Goal: Navigation & Orientation: Find specific page/section

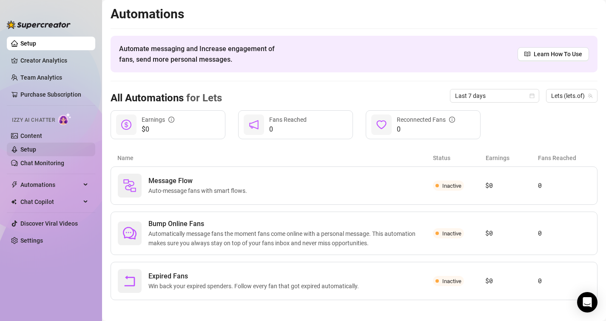
click at [32, 149] on link "Setup" at bounding box center [28, 149] width 16 height 7
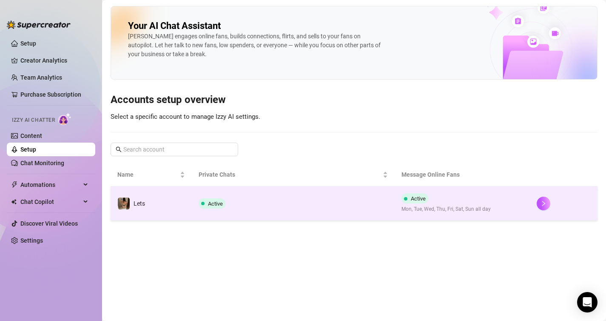
click at [244, 202] on td "Active" at bounding box center [293, 203] width 203 height 34
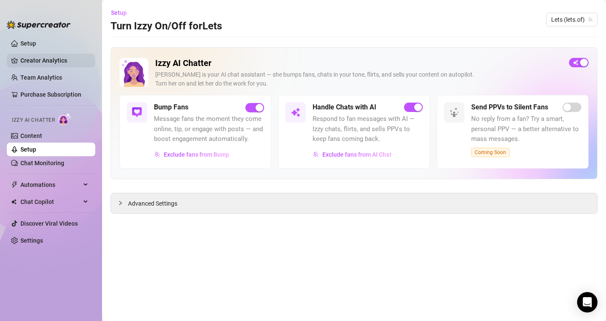
click at [48, 59] on link "Creator Analytics" at bounding box center [54, 61] width 68 height 14
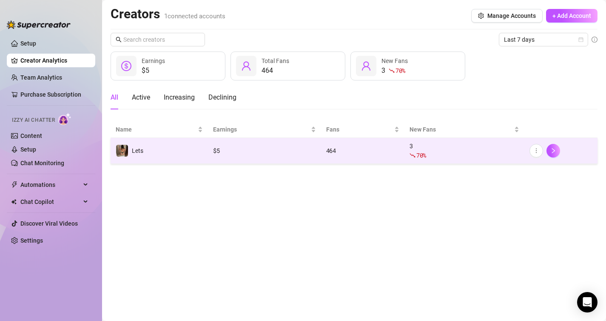
click at [165, 145] on td "Lets" at bounding box center [159, 151] width 97 height 26
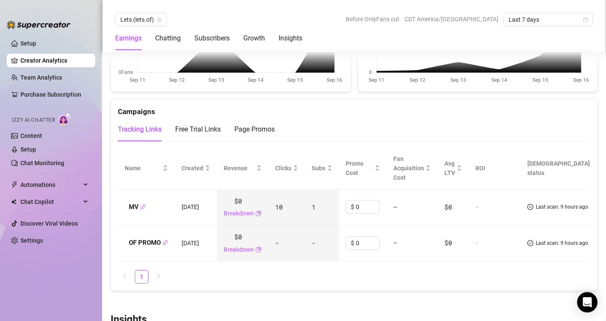
scroll to position [904, 0]
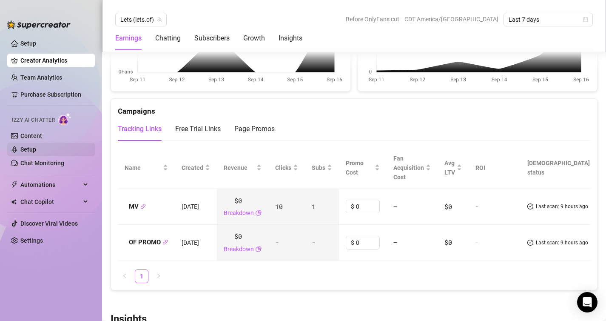
click at [36, 150] on link "Setup" at bounding box center [28, 149] width 16 height 7
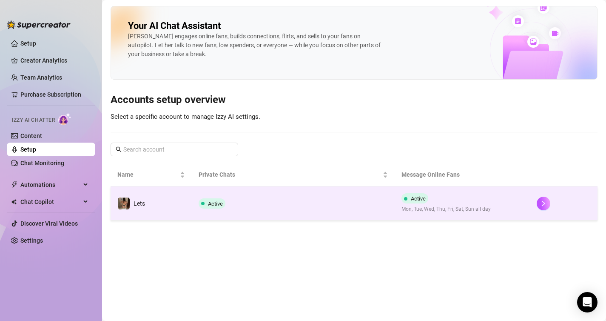
click at [208, 190] on td "Active" at bounding box center [293, 203] width 203 height 34
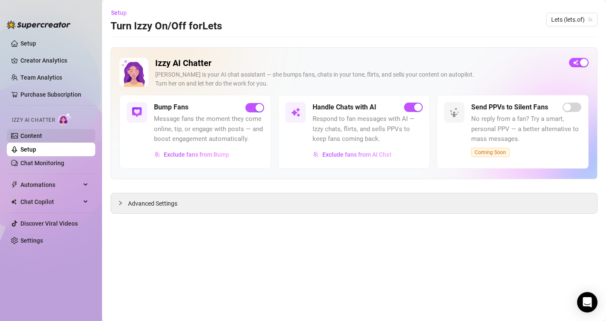
click at [37, 139] on link "Content" at bounding box center [31, 135] width 22 height 7
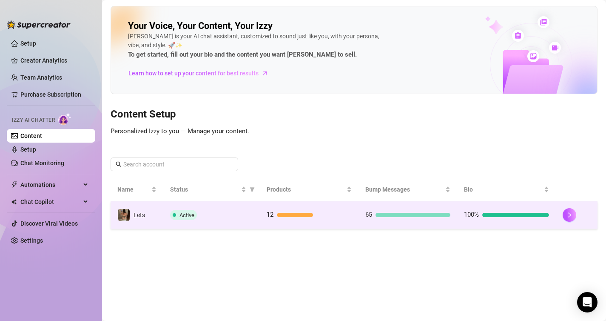
click at [171, 217] on span "Active" at bounding box center [183, 215] width 27 height 10
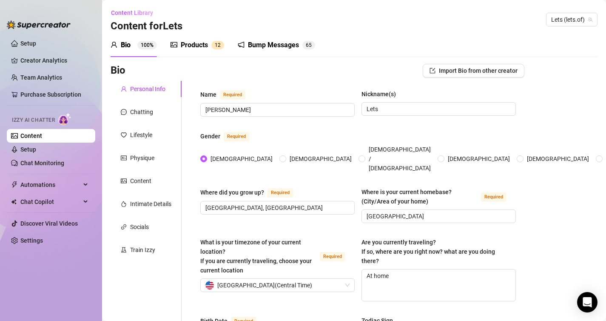
click at [215, 42] on span "1" at bounding box center [216, 45] width 3 height 6
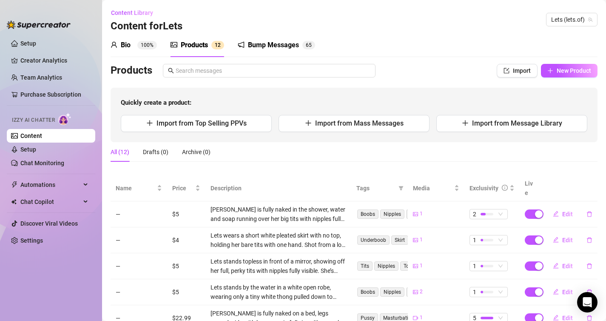
click at [266, 50] on div "Bump Messages" at bounding box center [273, 45] width 51 height 10
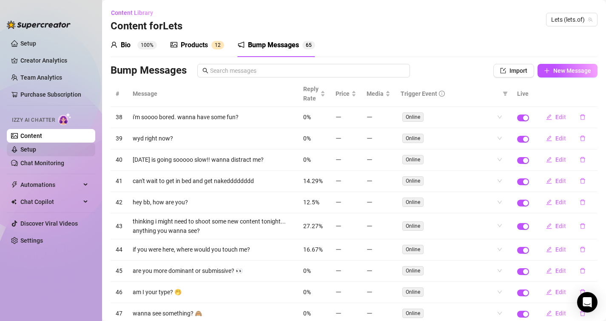
click at [31, 149] on link "Setup" at bounding box center [28, 149] width 16 height 7
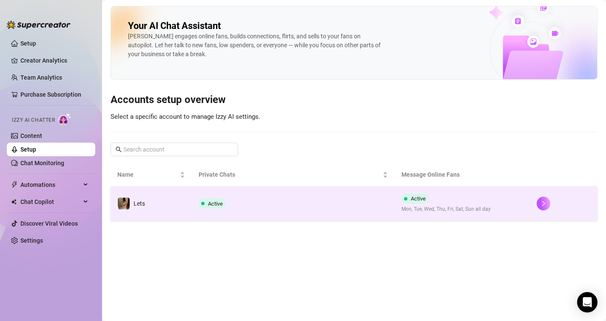
click at [190, 198] on td "Lets" at bounding box center [151, 203] width 81 height 34
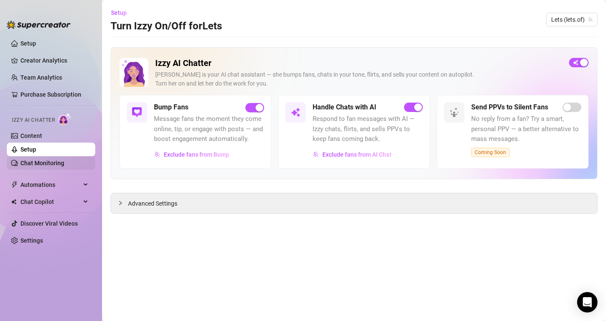
click at [44, 160] on link "Chat Monitoring" at bounding box center [42, 162] width 44 height 7
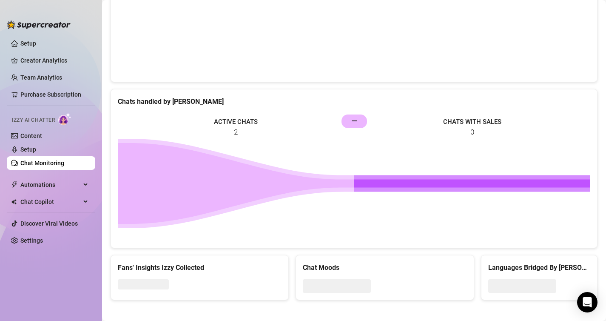
scroll to position [285, 0]
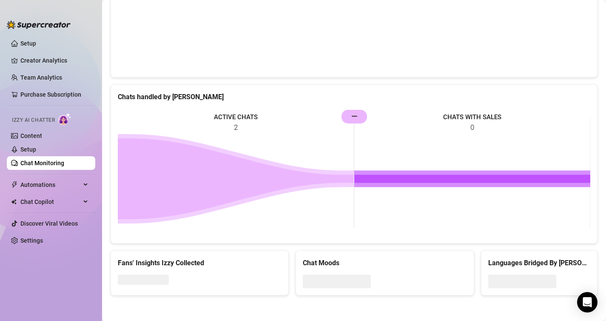
click at [198, 182] on icon at bounding box center [236, 178] width 236 height 81
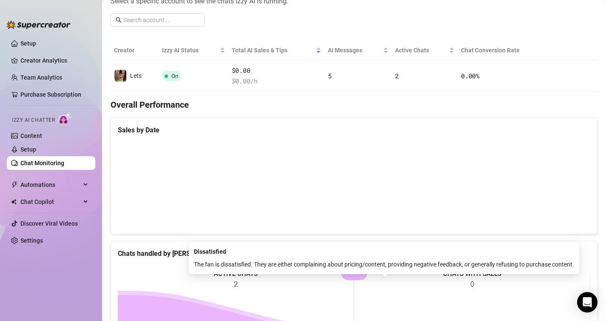
scroll to position [0, 0]
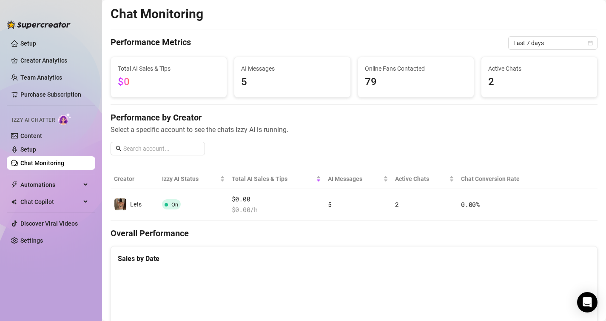
click at [203, 85] on span "$0" at bounding box center [169, 82] width 102 height 16
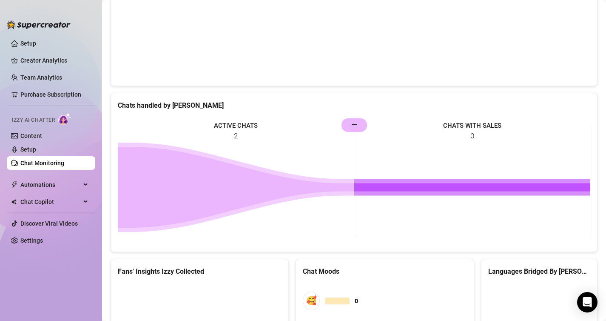
scroll to position [277, 0]
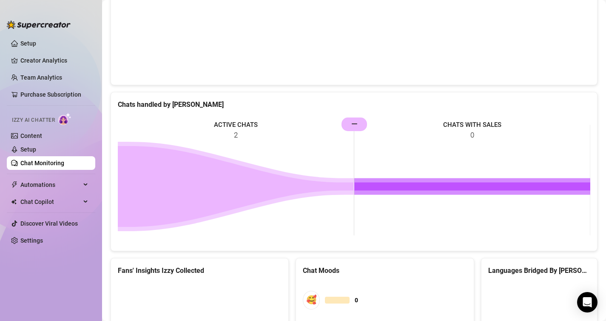
click at [196, 170] on icon at bounding box center [236, 186] width 236 height 81
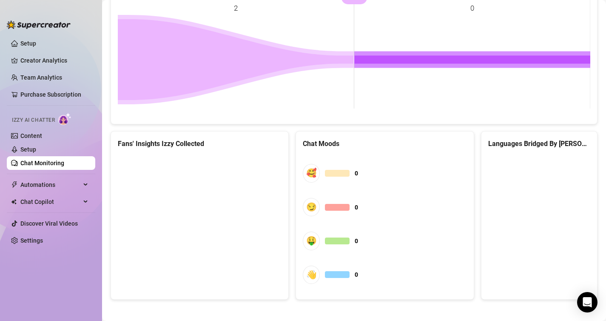
scroll to position [408, 0]
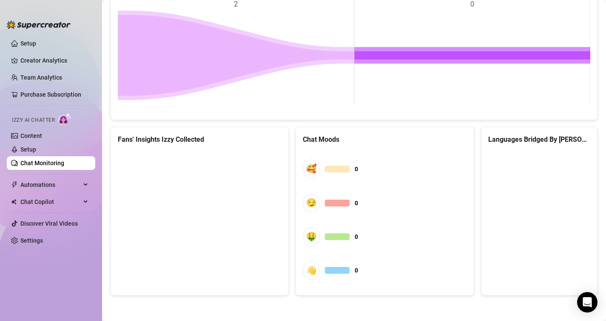
click at [29, 68] on ul "Setup Creator Analytics Team Analytics Purchase Subscription Izzy AI Chatter Co…" at bounding box center [51, 171] width 88 height 276
click at [27, 65] on link "Creator Analytics" at bounding box center [54, 61] width 68 height 14
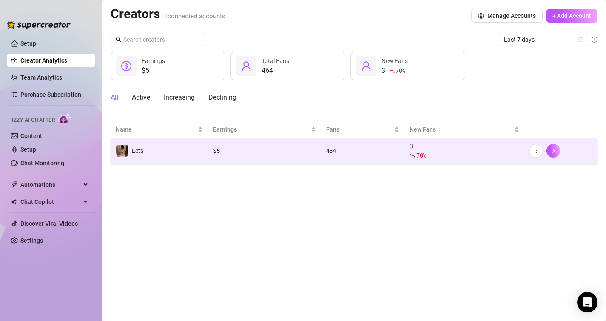
click at [140, 148] on span "Lets" at bounding box center [137, 150] width 11 height 7
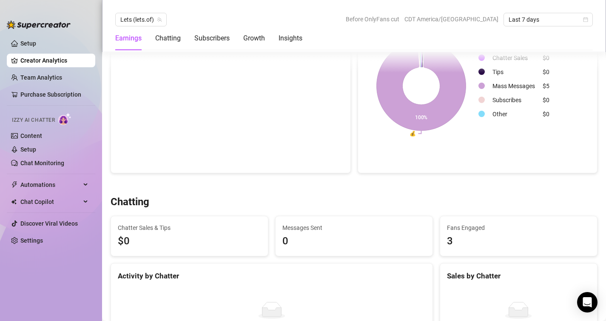
scroll to position [105, 0]
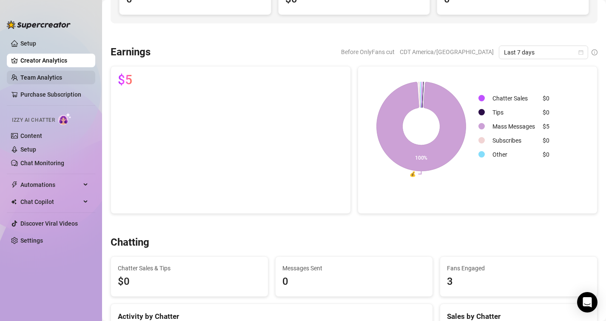
click at [59, 81] on link "Team Analytics" at bounding box center [41, 77] width 42 height 7
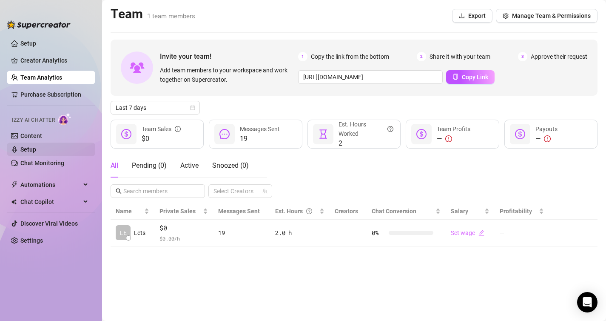
click at [36, 149] on link "Setup" at bounding box center [28, 149] width 16 height 7
